Goal: Check status: Check status

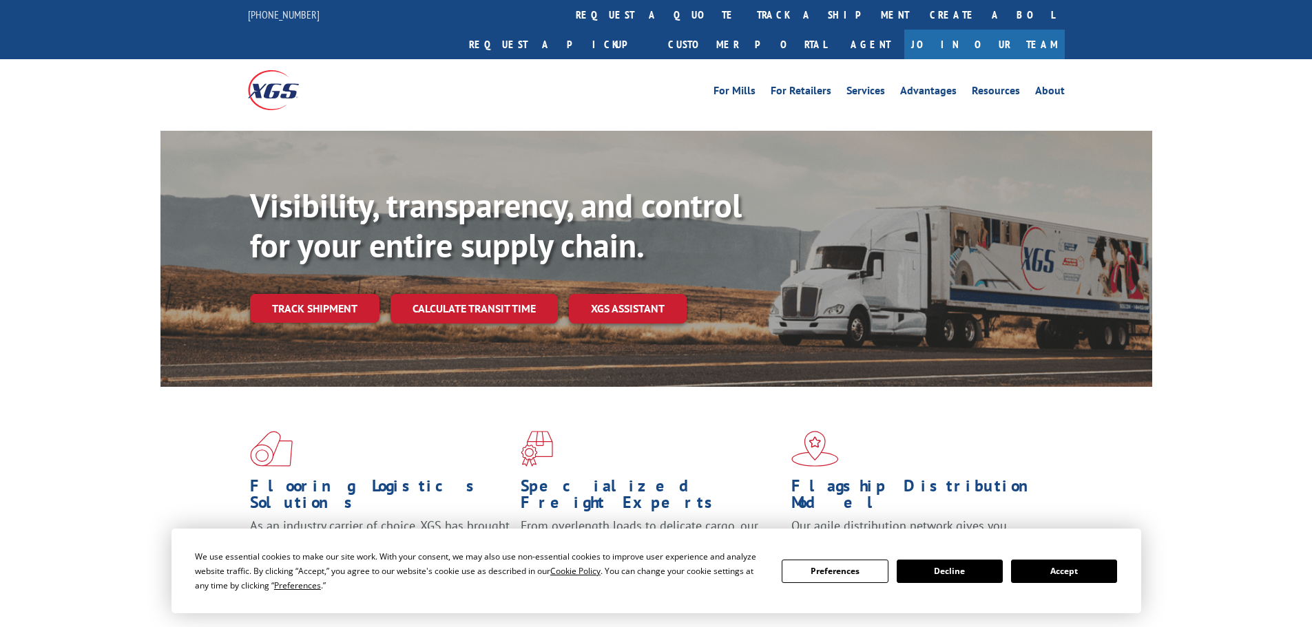
click at [1052, 575] on button "Accept" at bounding box center [1064, 571] width 106 height 23
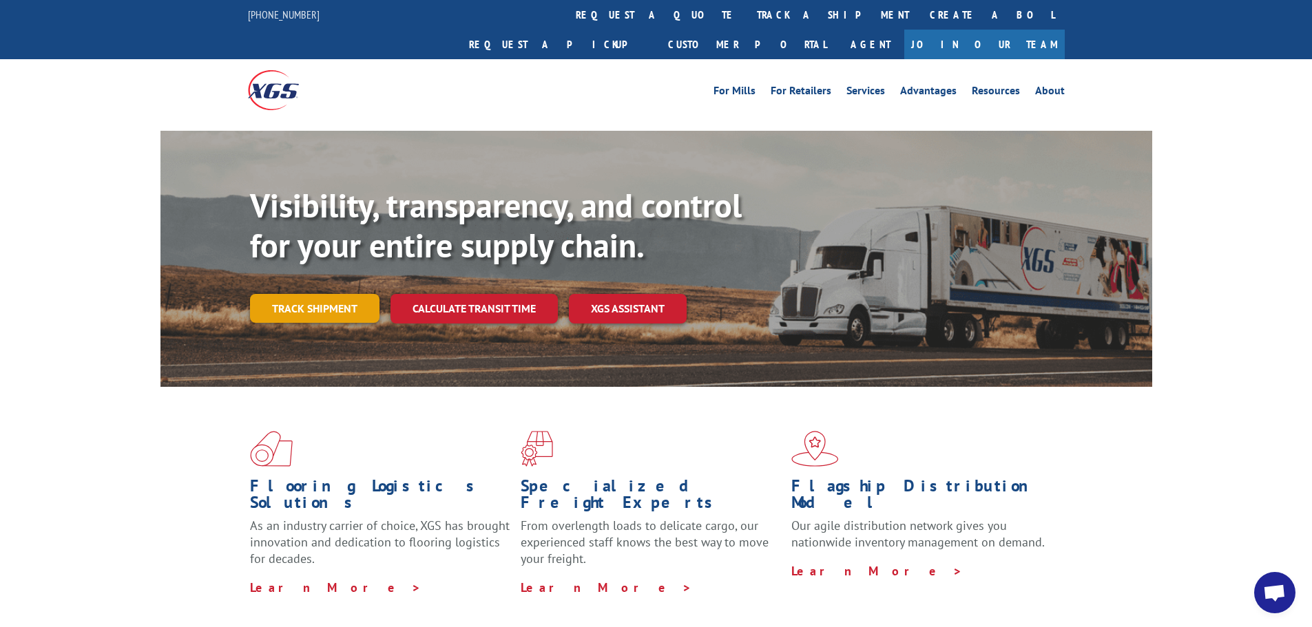
click at [324, 294] on link "Track shipment" at bounding box center [314, 308] width 129 height 29
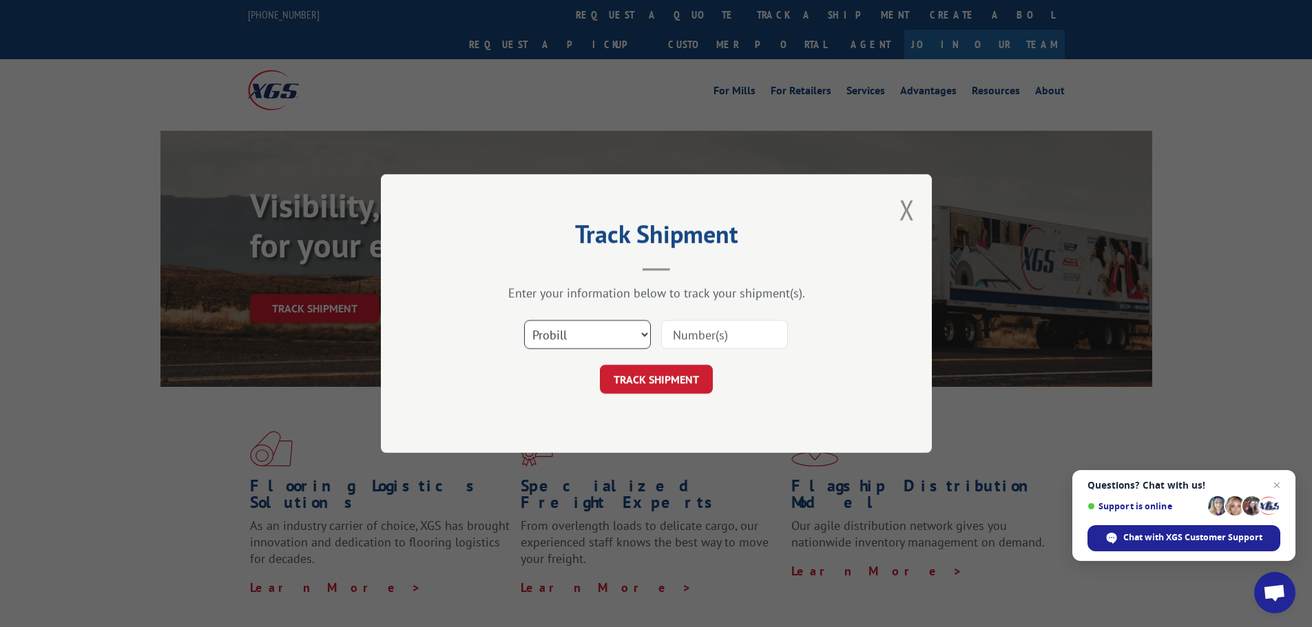
click at [564, 328] on select "Select category... Probill BOL PO" at bounding box center [587, 334] width 127 height 29
select select "po"
click at [524, 320] on select "Select category... Probill BOL PO" at bounding box center [587, 334] width 127 height 29
drag, startPoint x: 1274, startPoint y: 482, endPoint x: 1249, endPoint y: 484, distance: 24.1
click at [1249, 484] on span "Questions? Chat with us! Support is online" at bounding box center [1184, 498] width 193 height 37
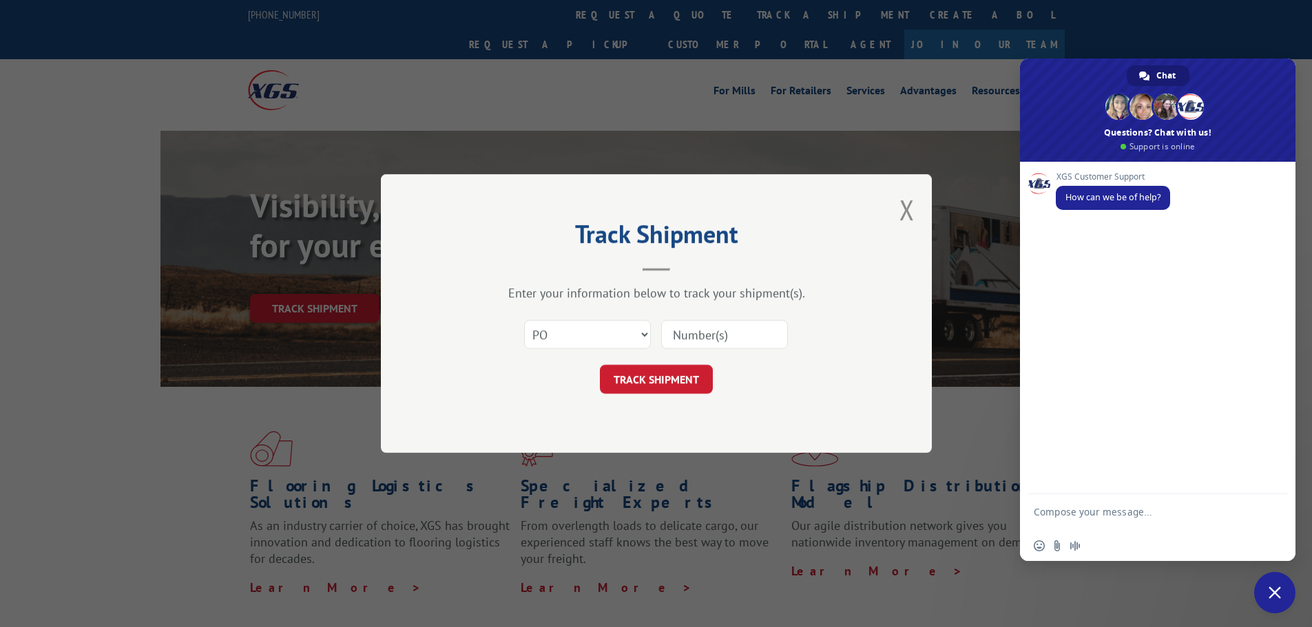
drag, startPoint x: 723, startPoint y: 335, endPoint x: 709, endPoint y: 343, distance: 15.7
drag, startPoint x: 709, startPoint y: 343, endPoint x: 922, endPoint y: 220, distance: 246.0
click at [922, 220] on div "Track Shipment Enter your information below to track your shipment(s). Select c…" at bounding box center [656, 313] width 551 height 279
click at [902, 209] on button "Close modal" at bounding box center [907, 209] width 15 height 37
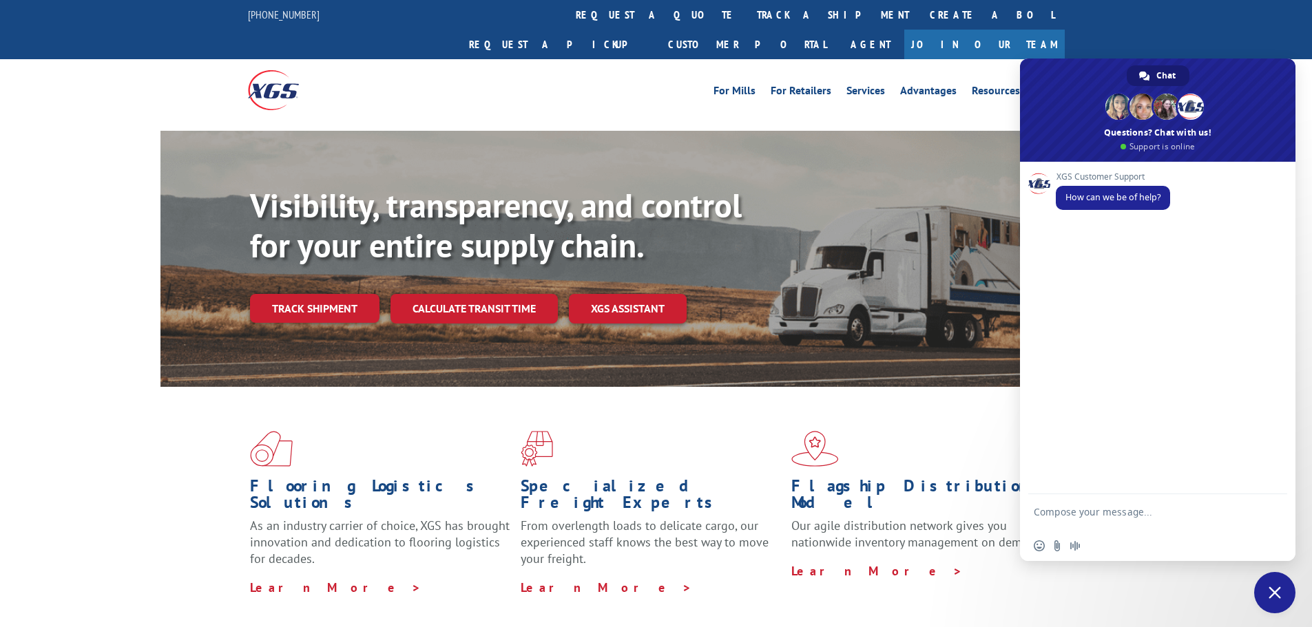
click at [1266, 590] on span "Close chat" at bounding box center [1274, 592] width 41 height 41
